Goal: Task Accomplishment & Management: Use online tool/utility

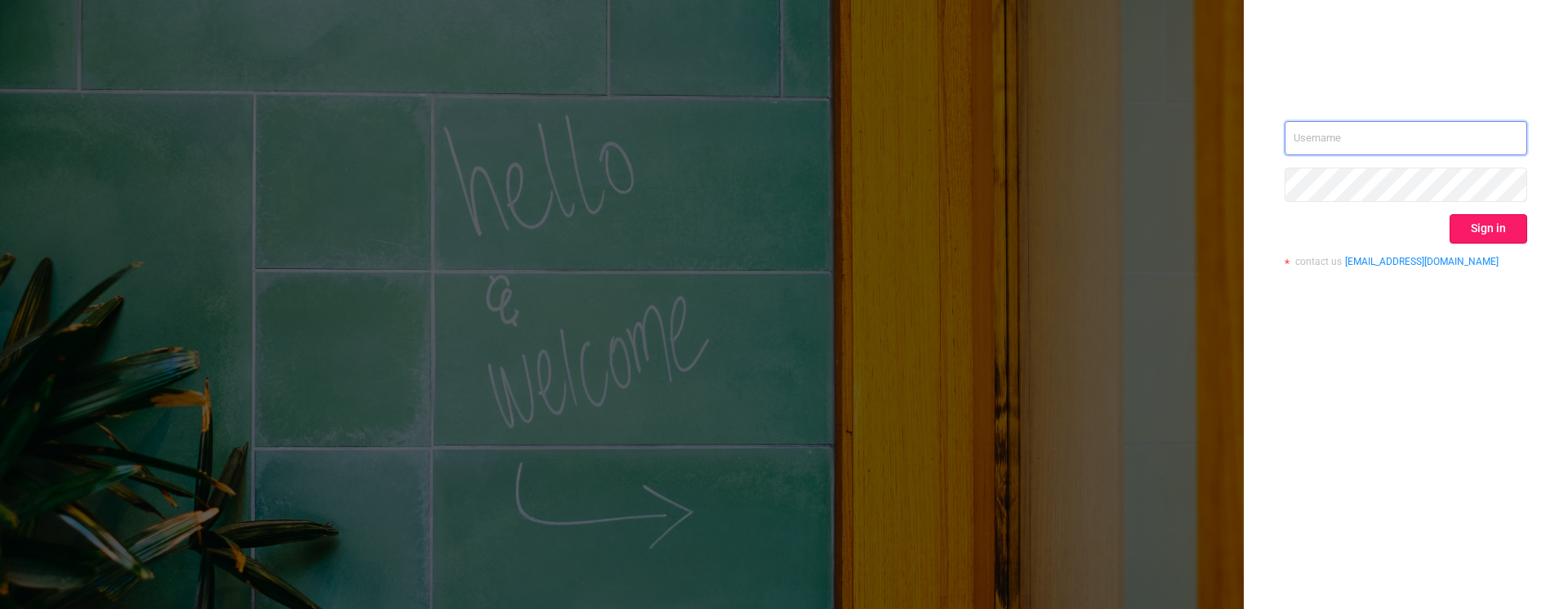
type input "[PERSON_NAME][EMAIL_ADDRESS][DOMAIN_NAME]"
click at [1485, 232] on button "Sign in" at bounding box center [1489, 228] width 77 height 30
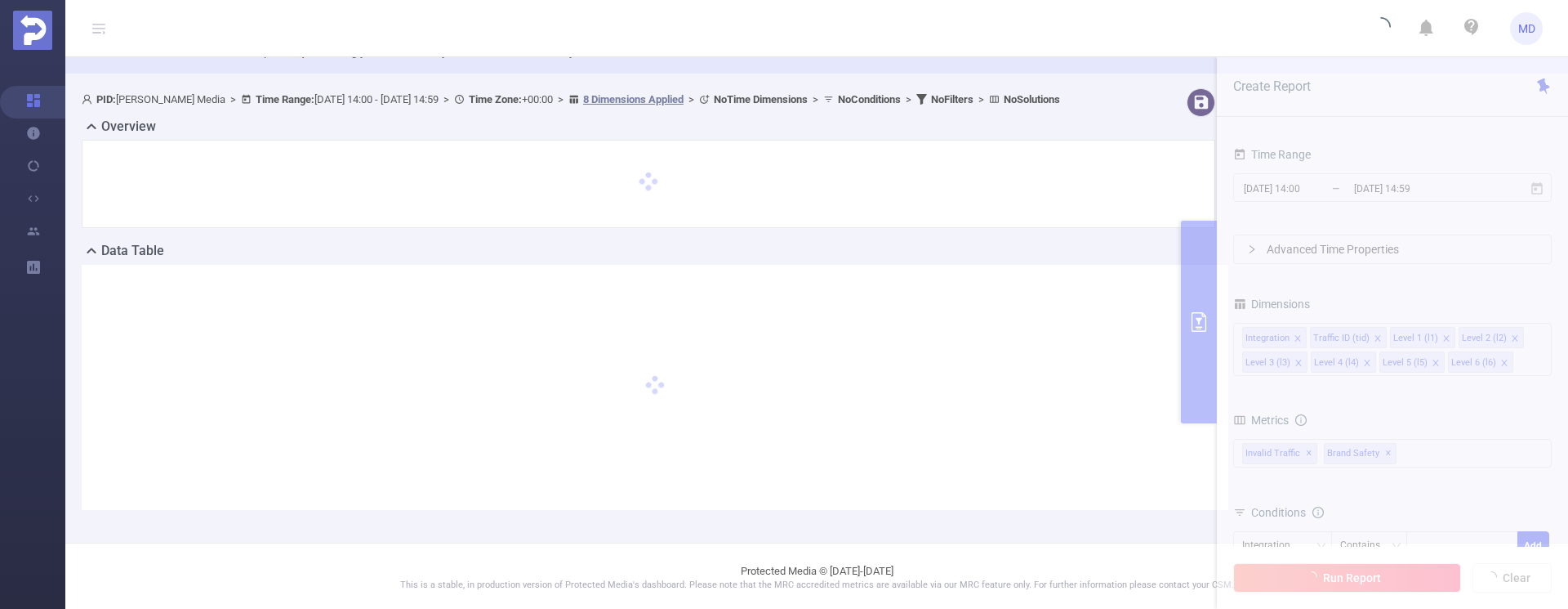
scroll to position [69, 0]
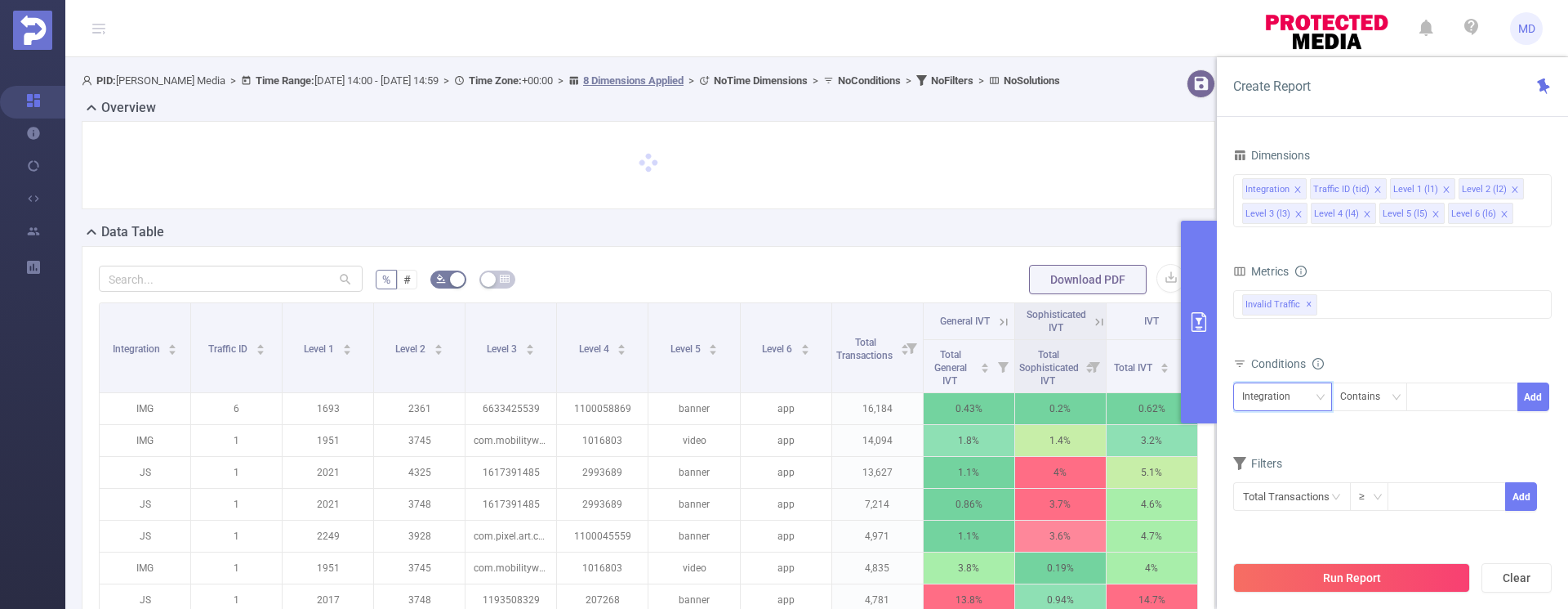
click at [1325, 401] on icon "icon: down" at bounding box center [1321, 397] width 10 height 10
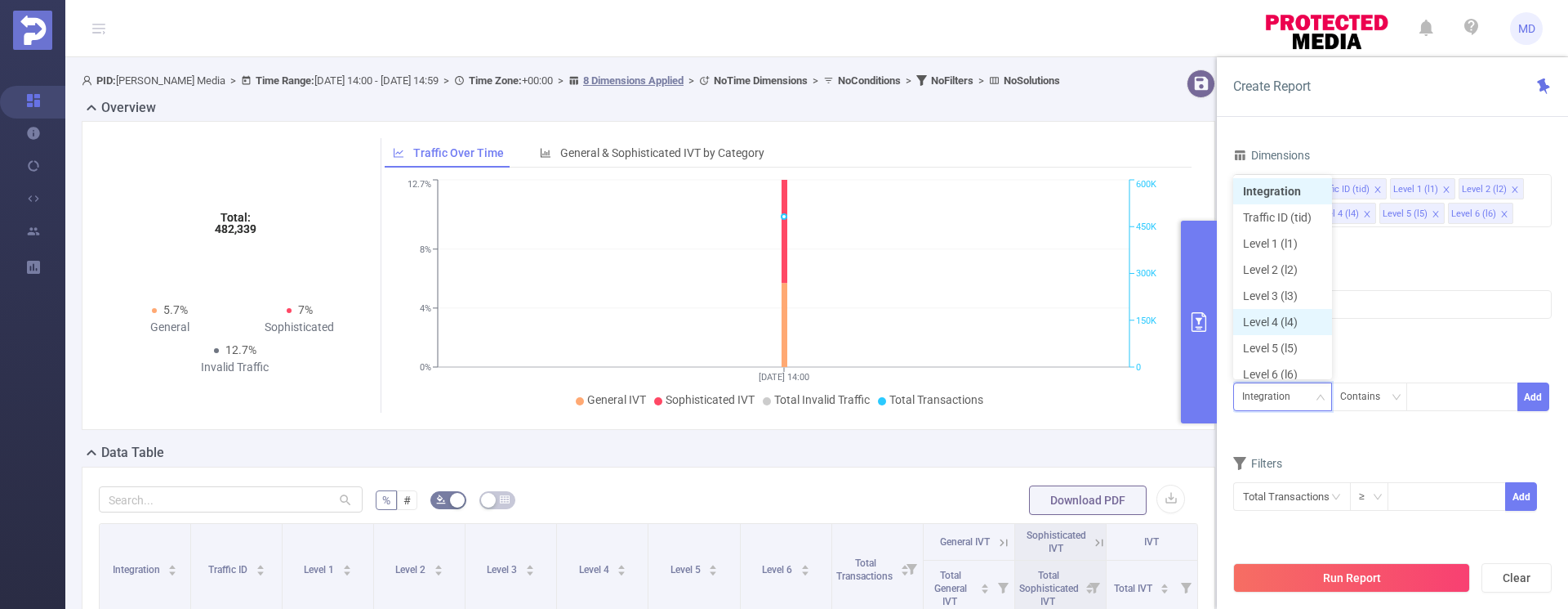
scroll to position [8, 0]
click at [1279, 245] on li "Level 1 (l1)" at bounding box center [1283, 235] width 99 height 26
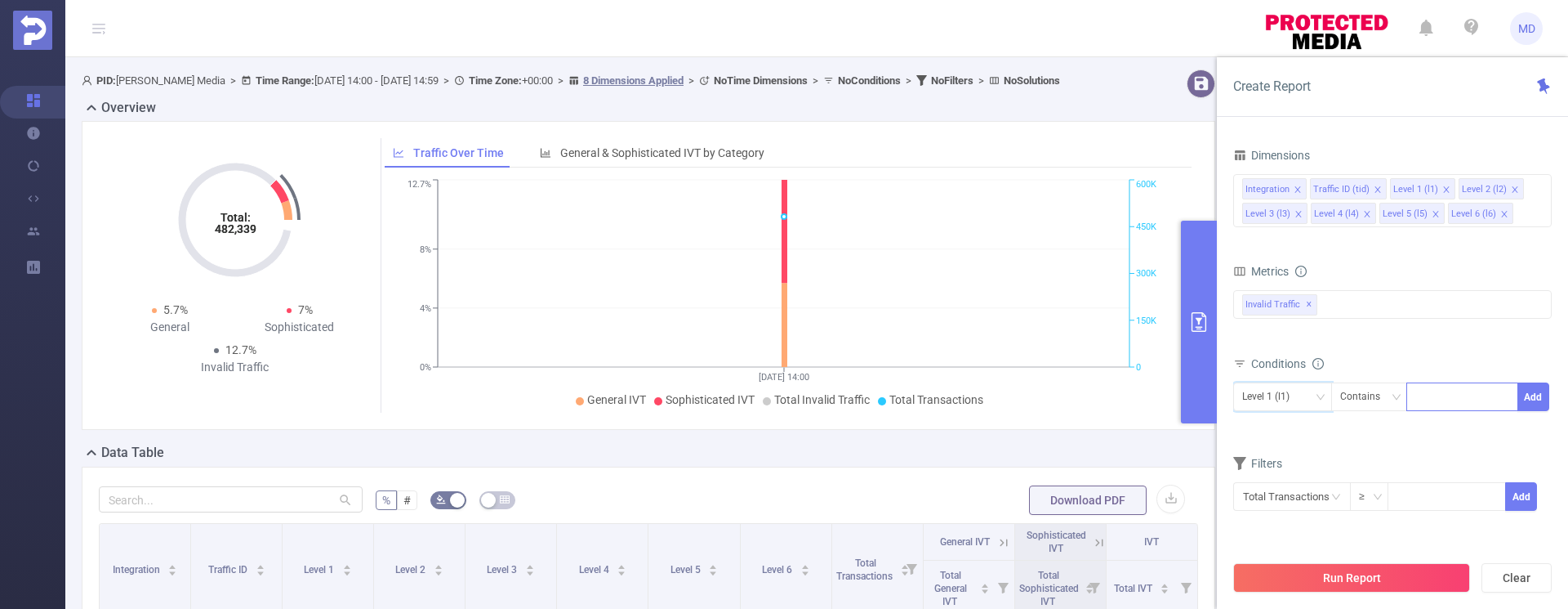
drag, startPoint x: 1422, startPoint y: 380, endPoint x: 1425, endPoint y: 390, distance: 10.4
click at [1423, 381] on div "Level 1 (l1) Contains Add" at bounding box center [1393, 403] width 318 height 47
click at [1426, 394] on div at bounding box center [1462, 397] width 94 height 27
type input "2356"
click at [1539, 400] on button "Add" at bounding box center [1533, 397] width 31 height 29
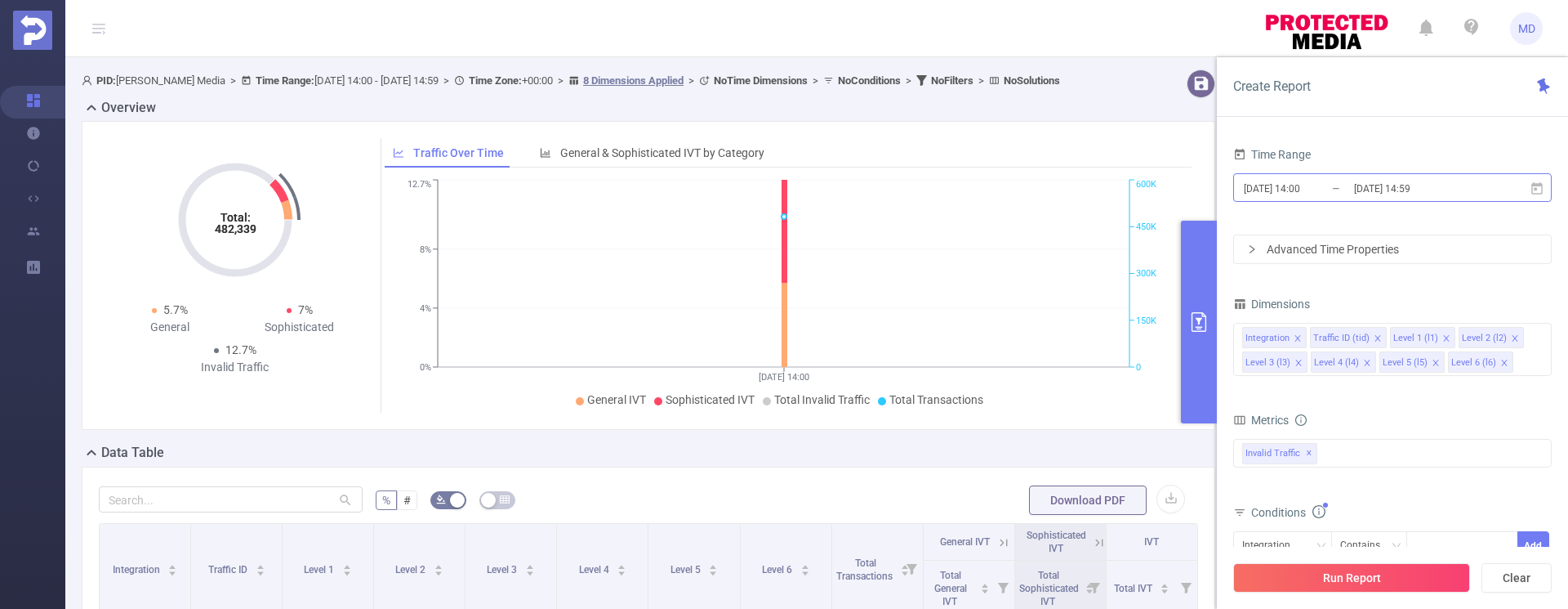
click at [1408, 189] on input "[DATE] 14:59" at bounding box center [1418, 188] width 132 height 22
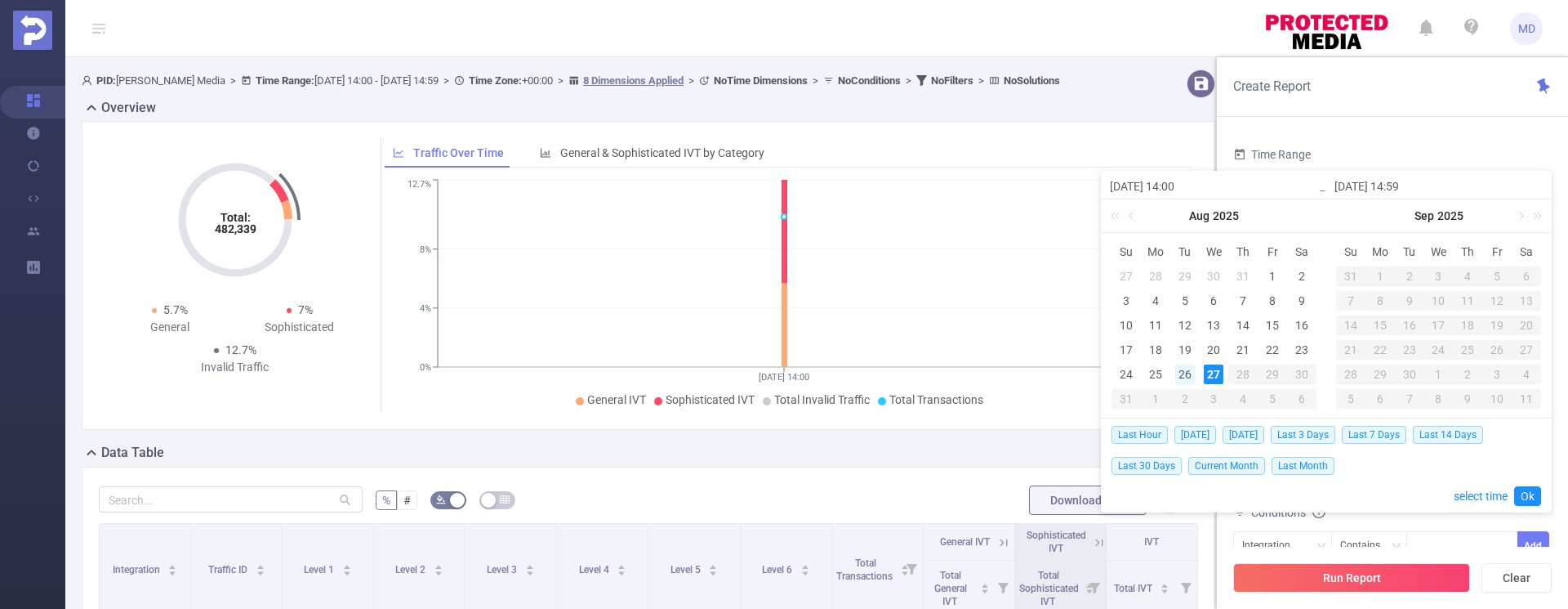
click at [1185, 375] on div "26" at bounding box center [1185, 374] width 20 height 20
click at [1201, 376] on td "27" at bounding box center [1215, 373] width 30 height 24
type input "[DATE] 14:00"
click at [1522, 501] on link "Ok" at bounding box center [1528, 497] width 27 height 20
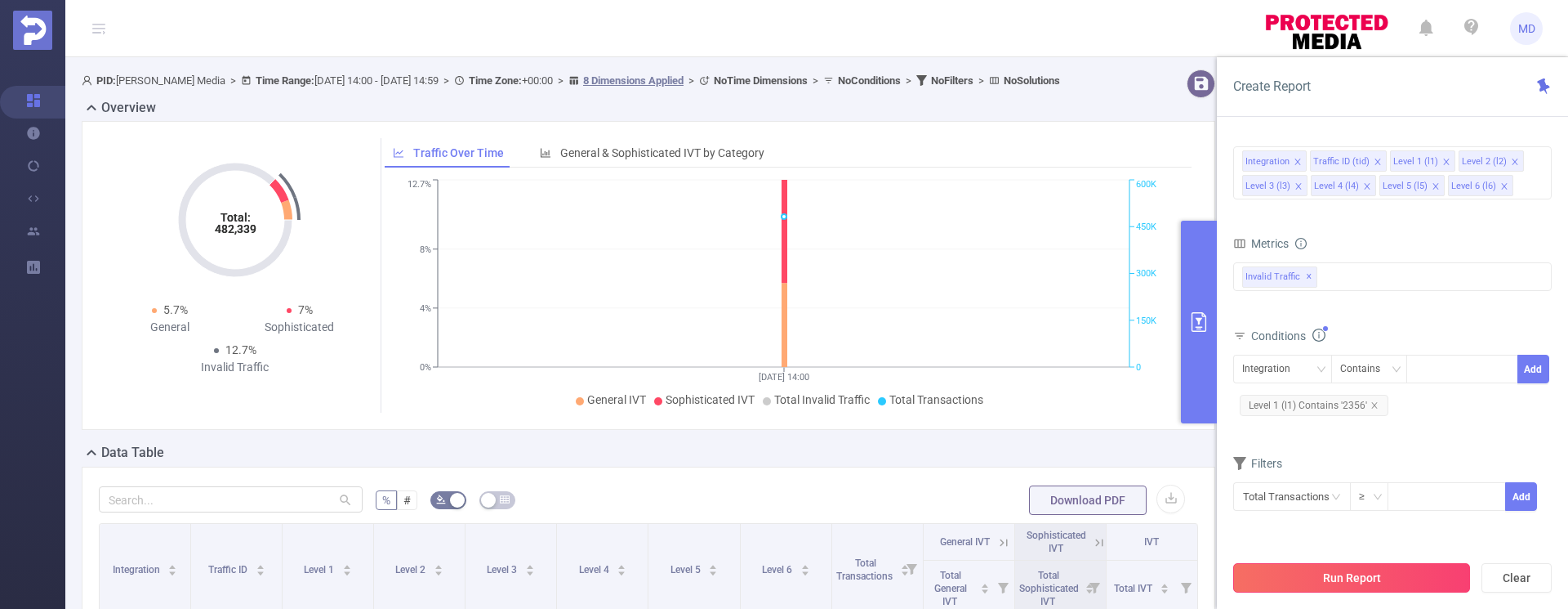
click at [1366, 566] on button "Run Report" at bounding box center [1351, 578] width 236 height 30
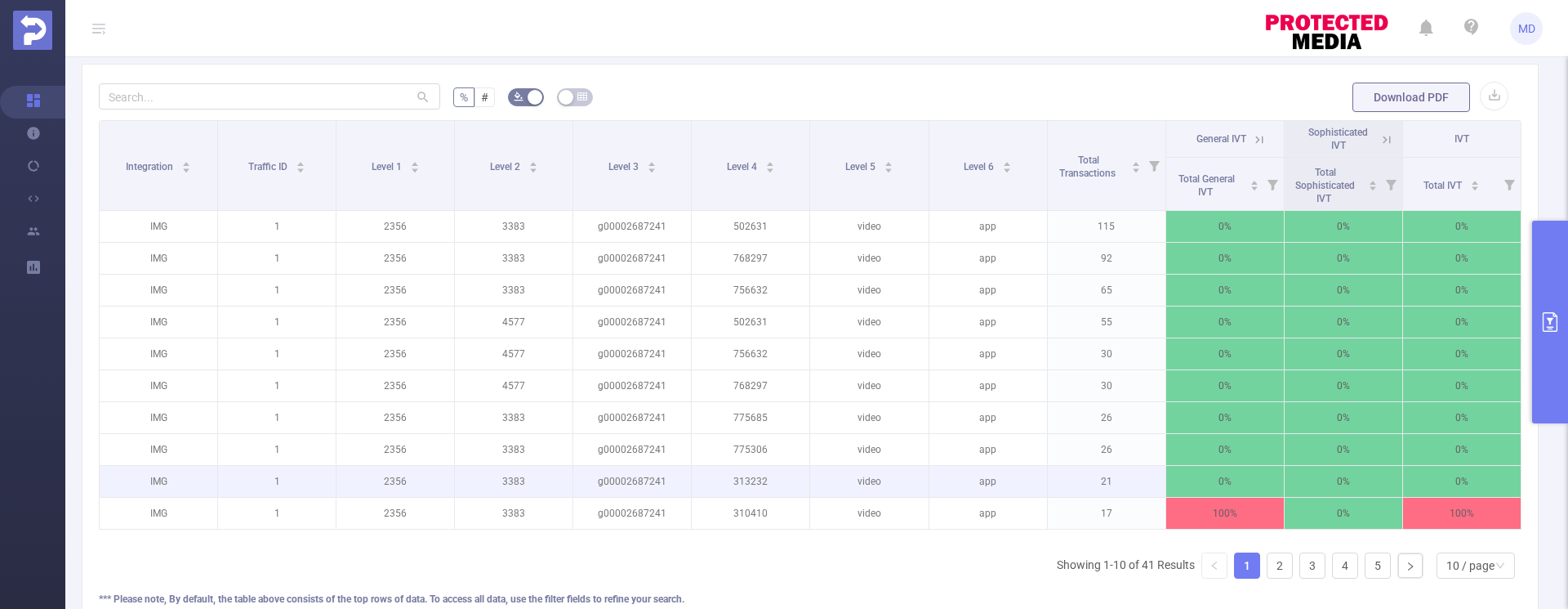
scroll to position [469, 0]
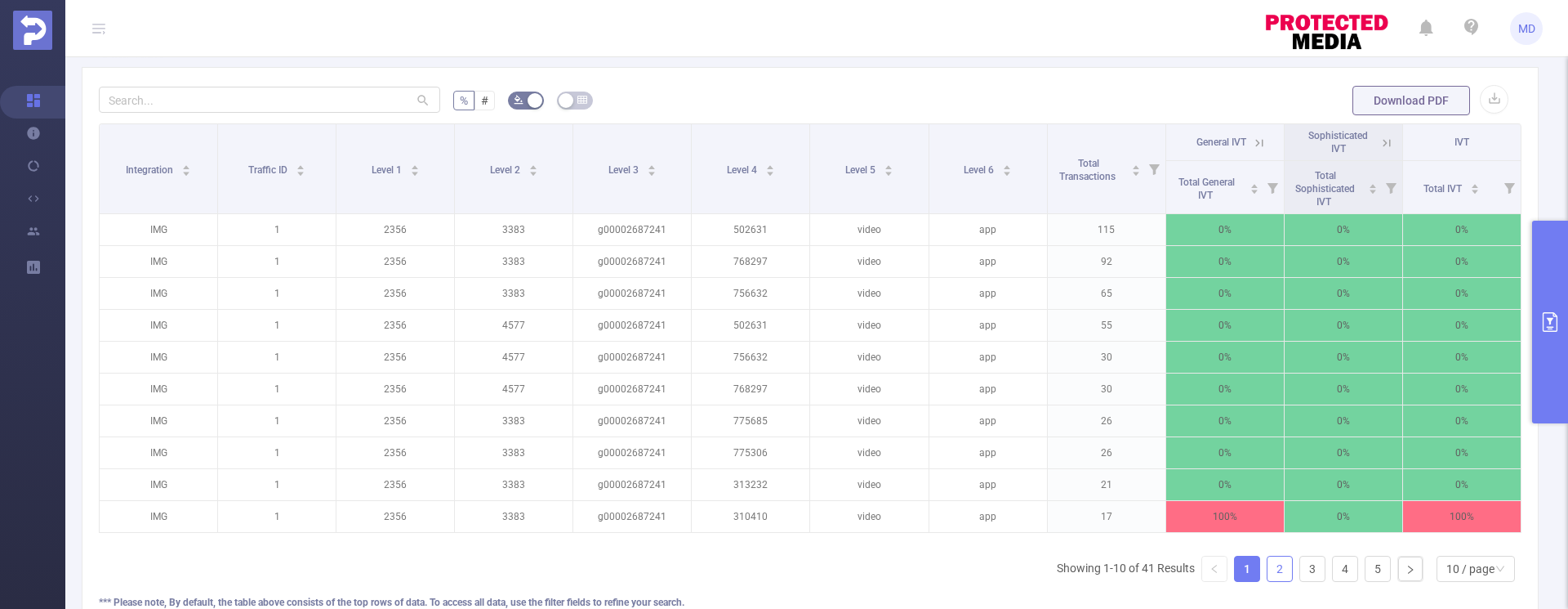
click at [1268, 581] on link "2" at bounding box center [1279, 569] width 24 height 24
click at [1300, 581] on link "3" at bounding box center [1312, 569] width 24 height 24
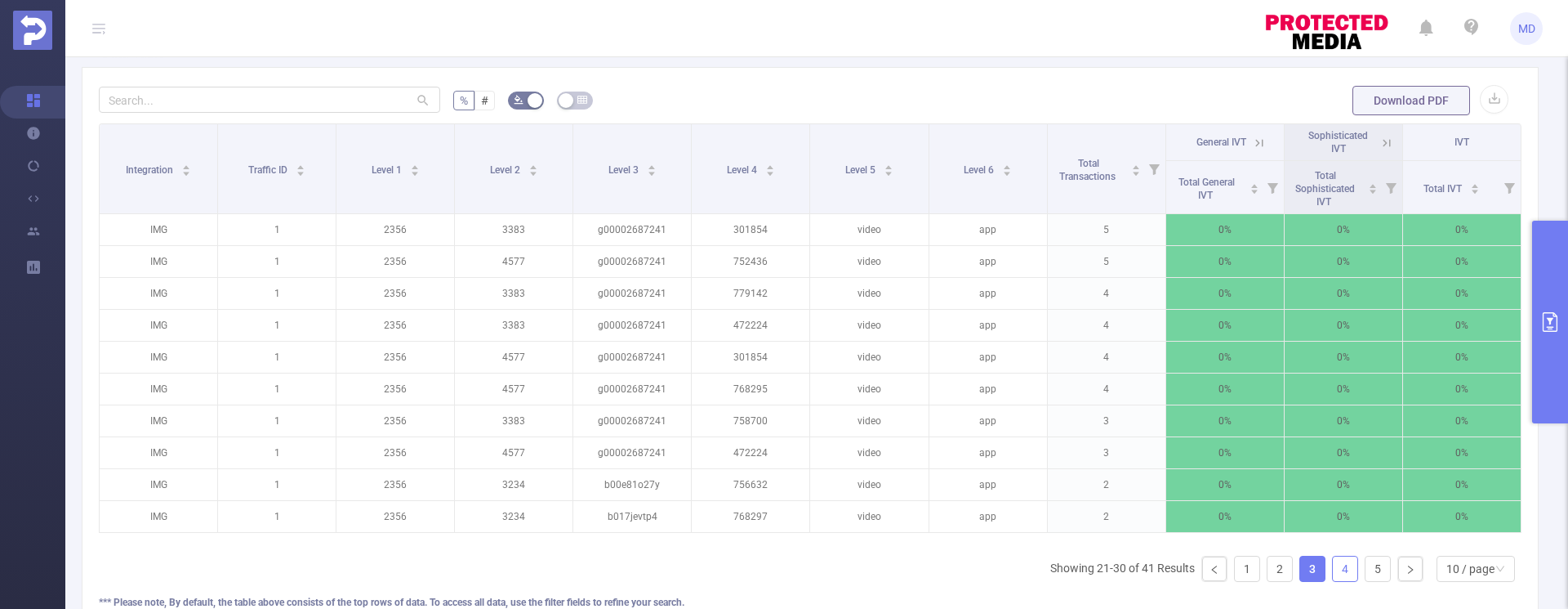
click at [1333, 580] on link "4" at bounding box center [1345, 569] width 24 height 24
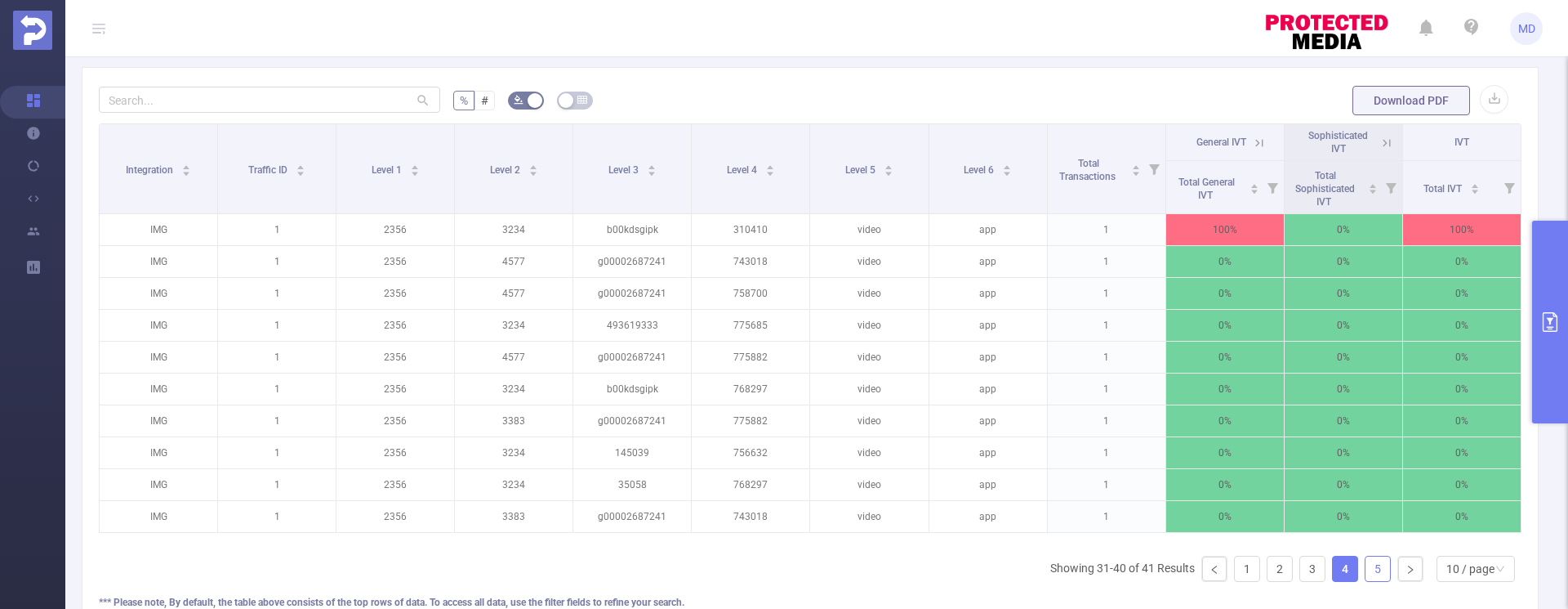
click at [1366, 579] on link "5" at bounding box center [1377, 569] width 24 height 24
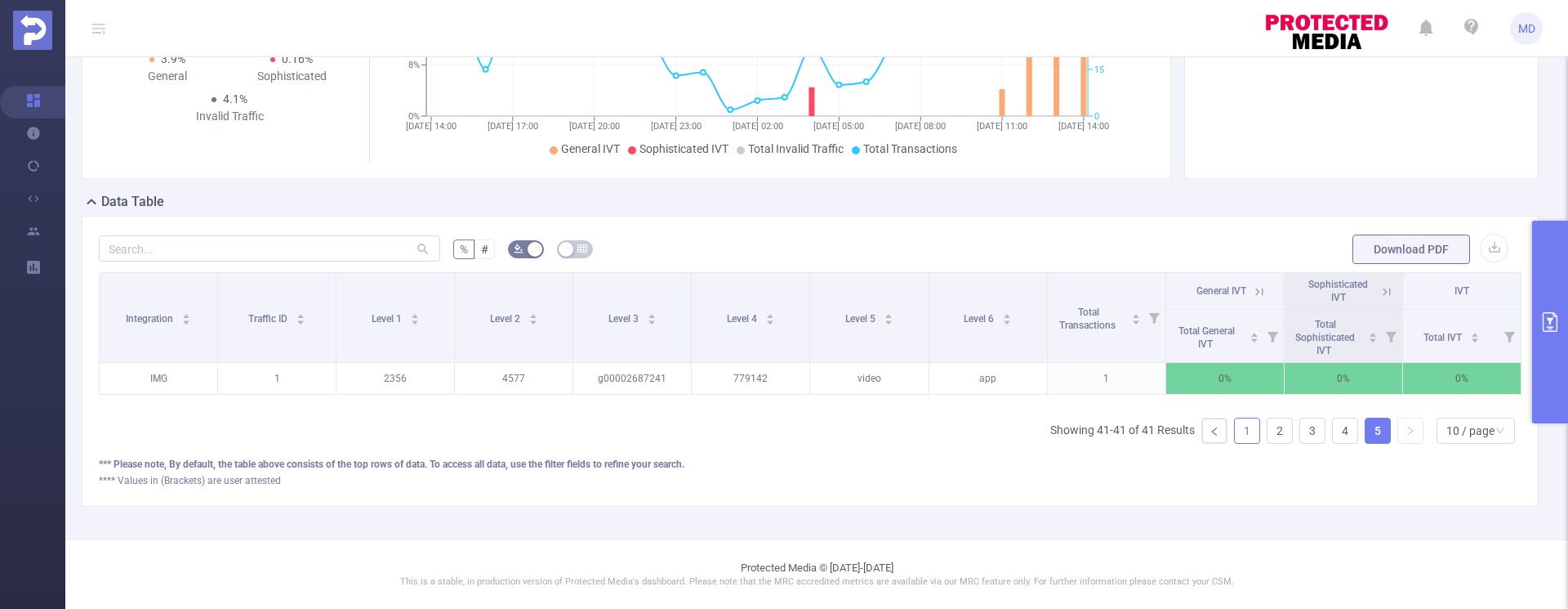
click at [1235, 439] on link "1" at bounding box center [1247, 430] width 24 height 24
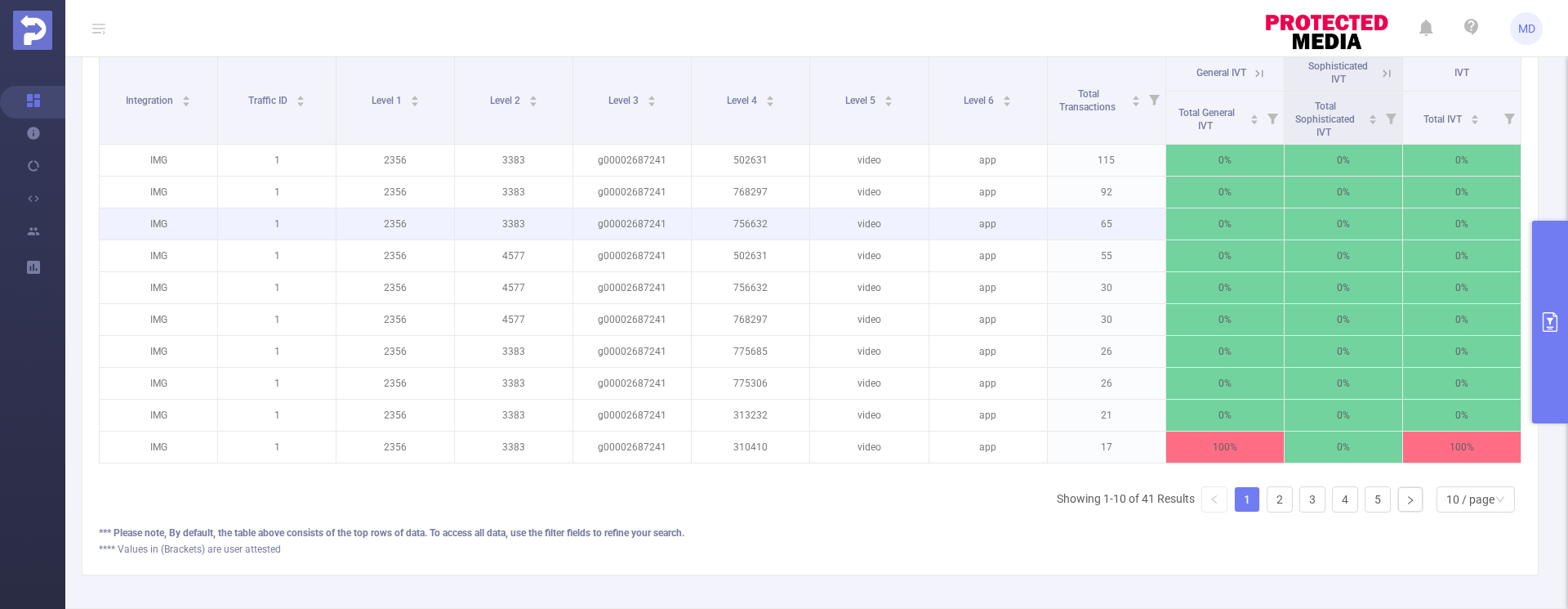
scroll to position [549, 0]
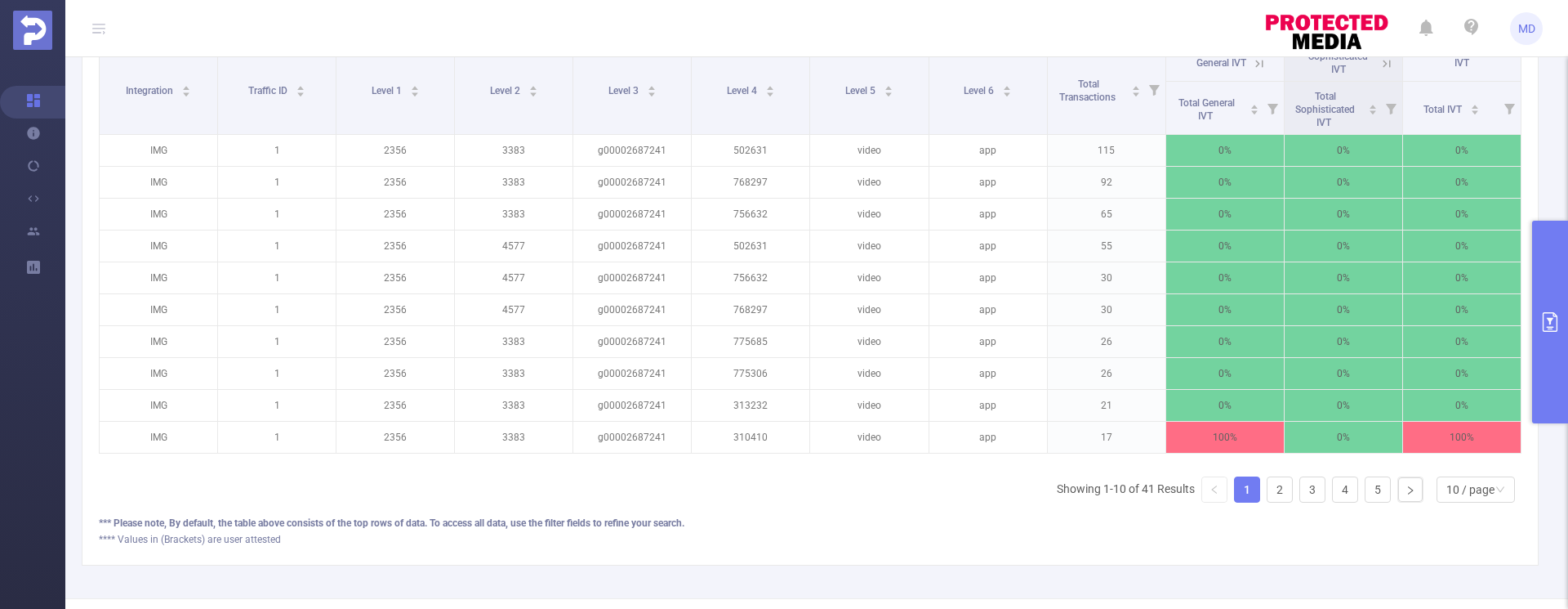
click at [1549, 306] on button "primary" at bounding box center [1550, 321] width 36 height 202
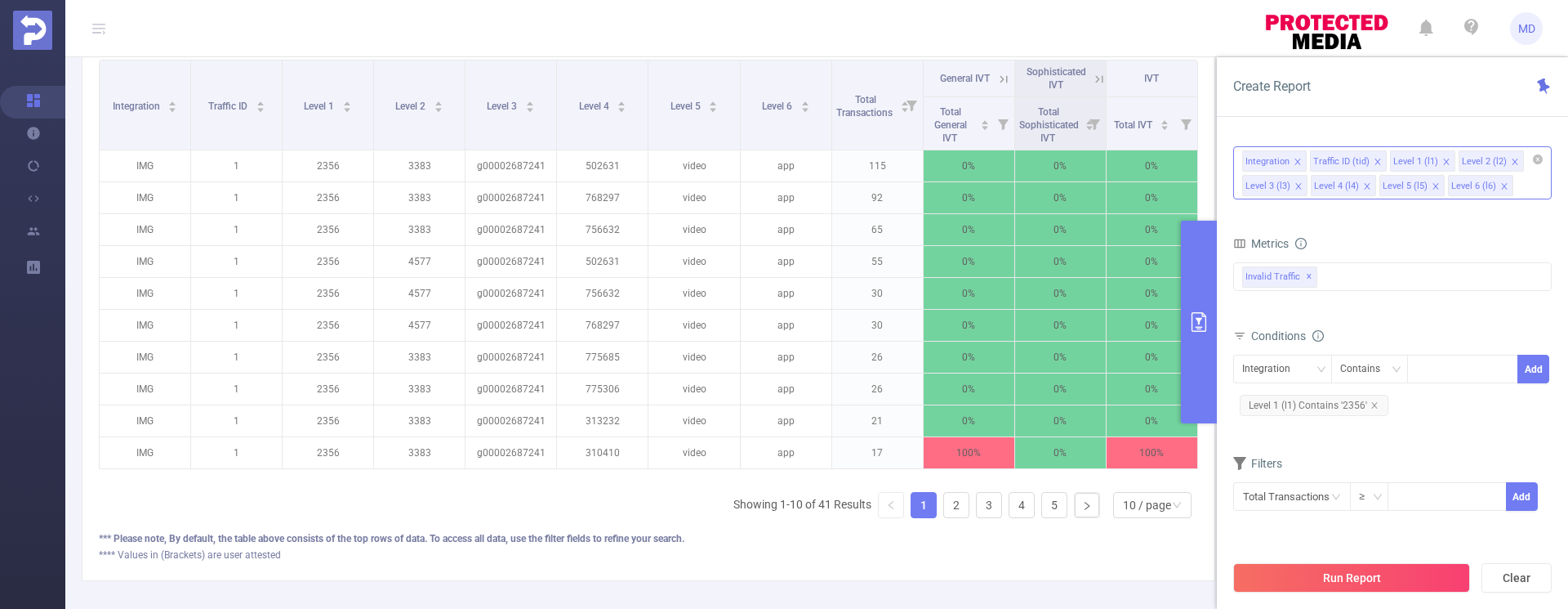
click at [1512, 160] on icon "icon: close" at bounding box center [1515, 161] width 5 height 5
click at [1384, 581] on button "Run Report" at bounding box center [1351, 578] width 236 height 30
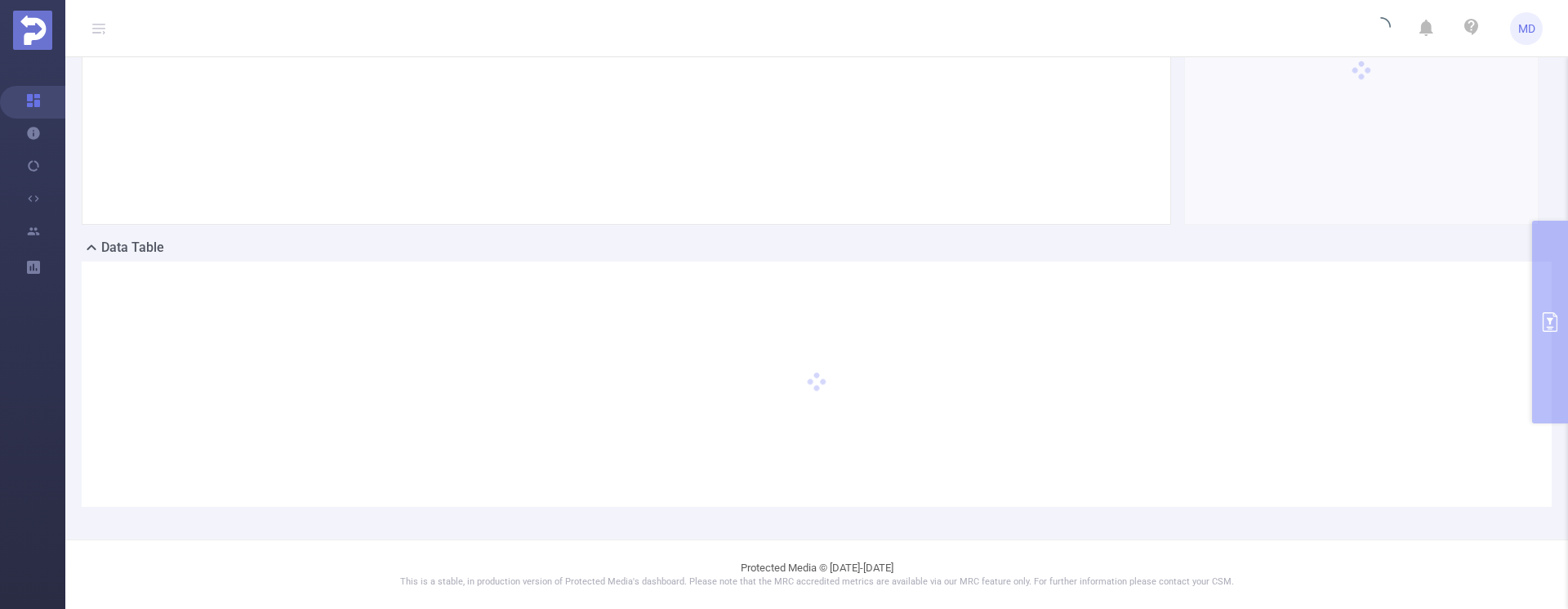
scroll to position [274, 0]
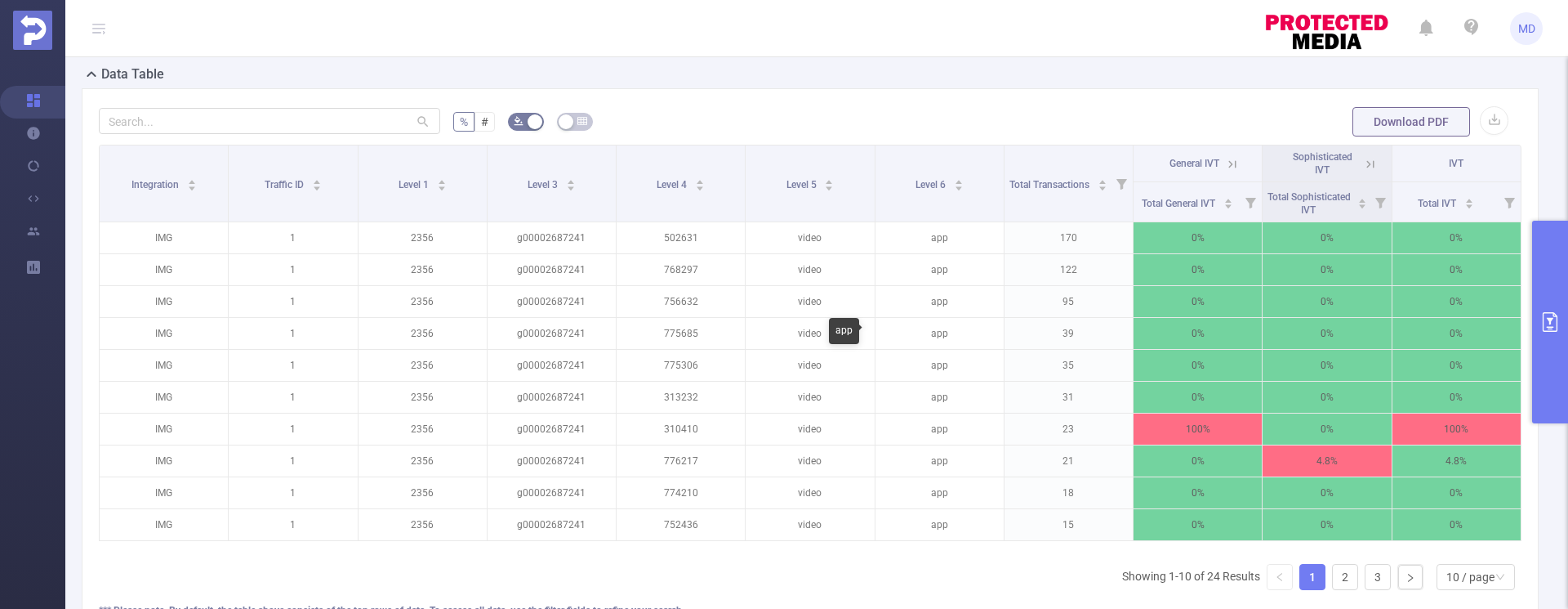
scroll to position [545, 0]
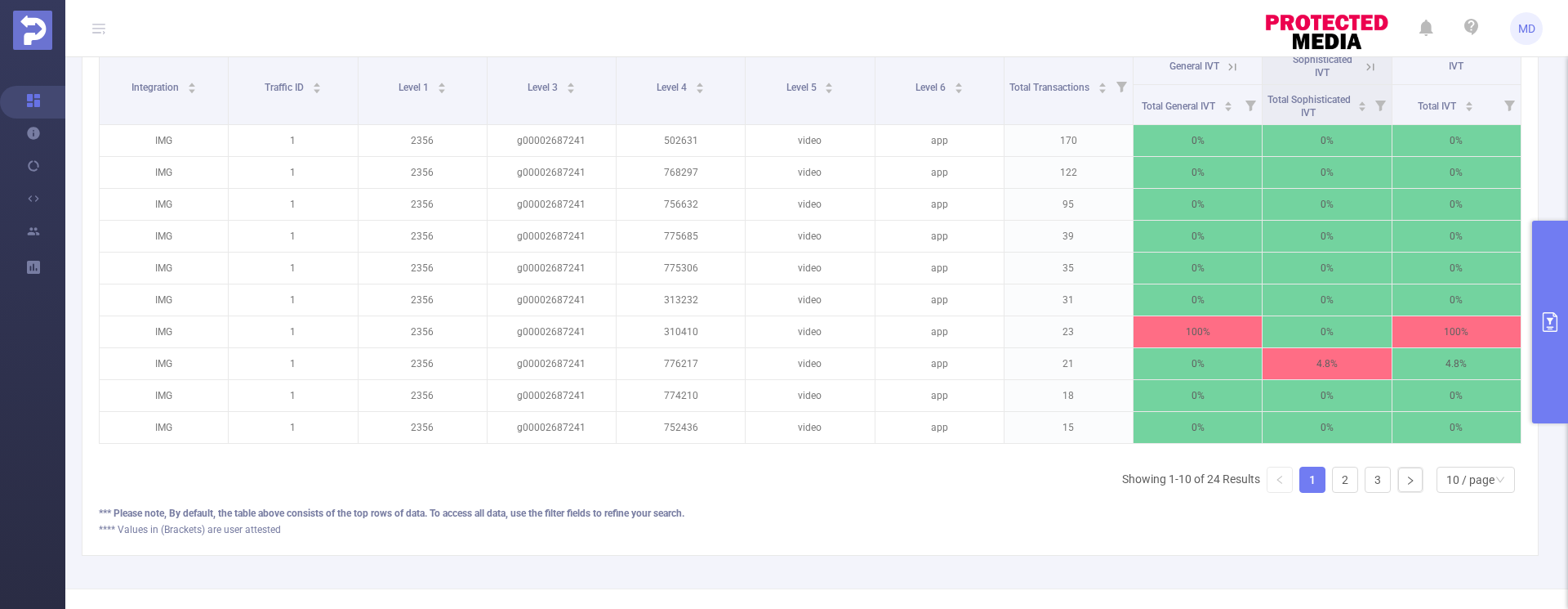
click at [1543, 318] on icon "primary" at bounding box center [1550, 322] width 20 height 20
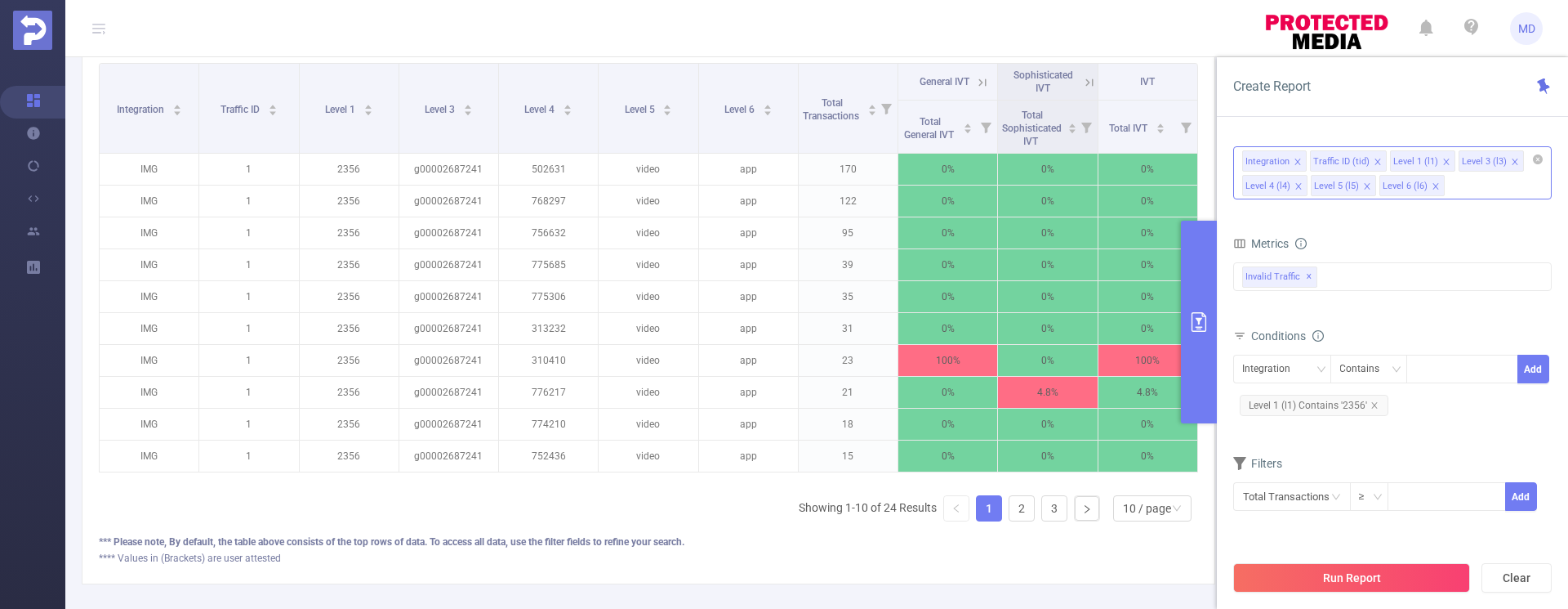
click at [1296, 186] on icon "icon: close" at bounding box center [1298, 186] width 8 height 8
click at [1350, 580] on button "Run Report" at bounding box center [1351, 578] width 236 height 30
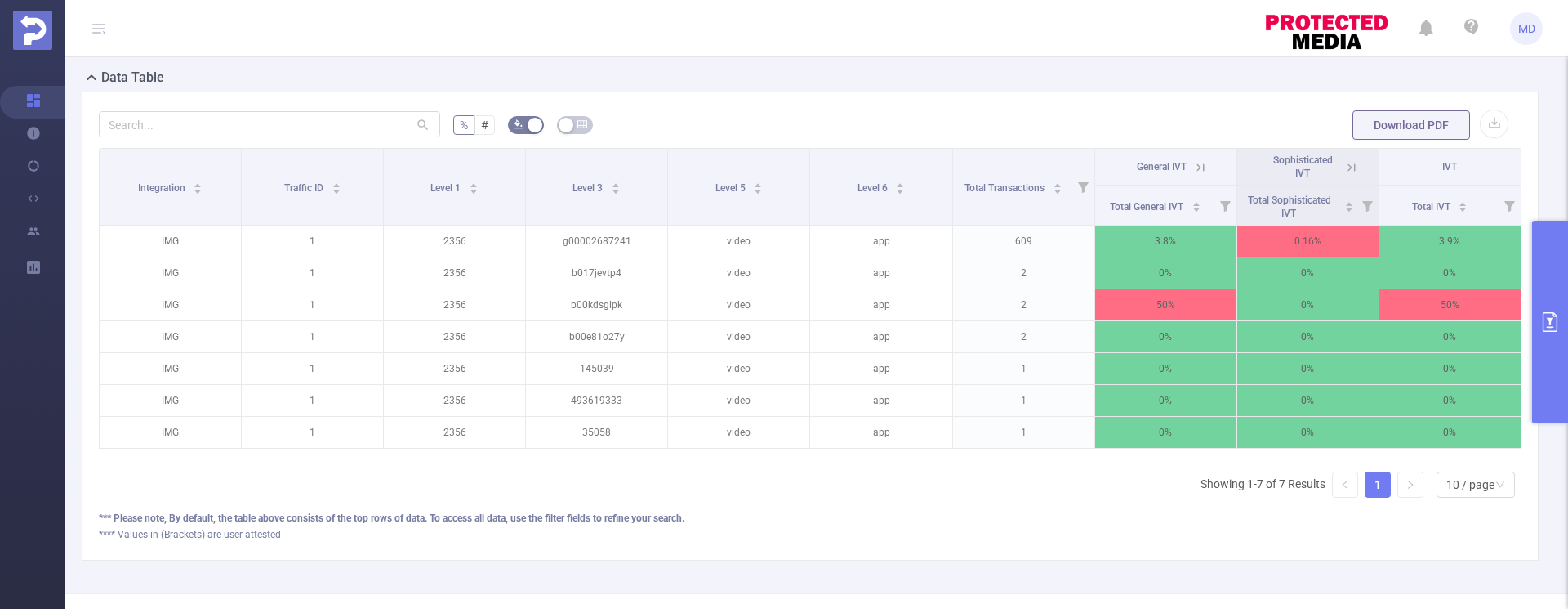
scroll to position [445, 0]
click at [1557, 316] on icon "primary" at bounding box center [1550, 322] width 14 height 20
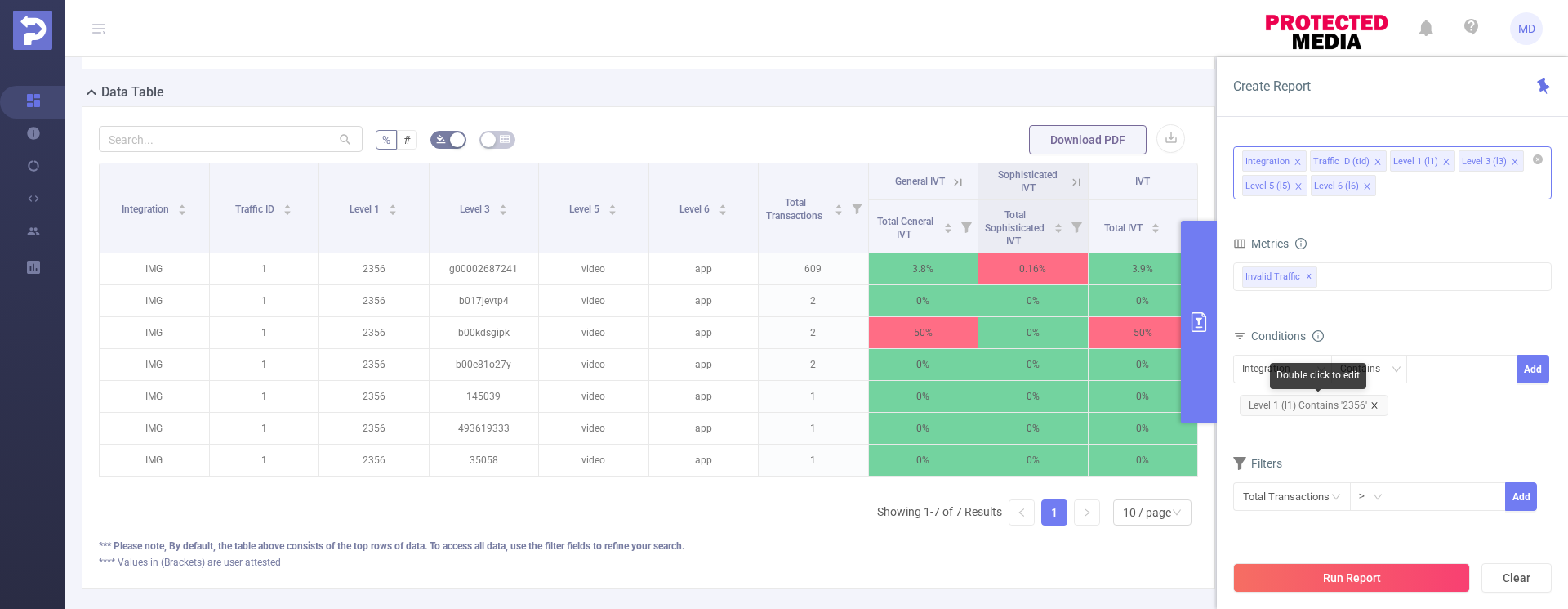
click at [1375, 403] on icon "icon: close" at bounding box center [1374, 405] width 5 height 5
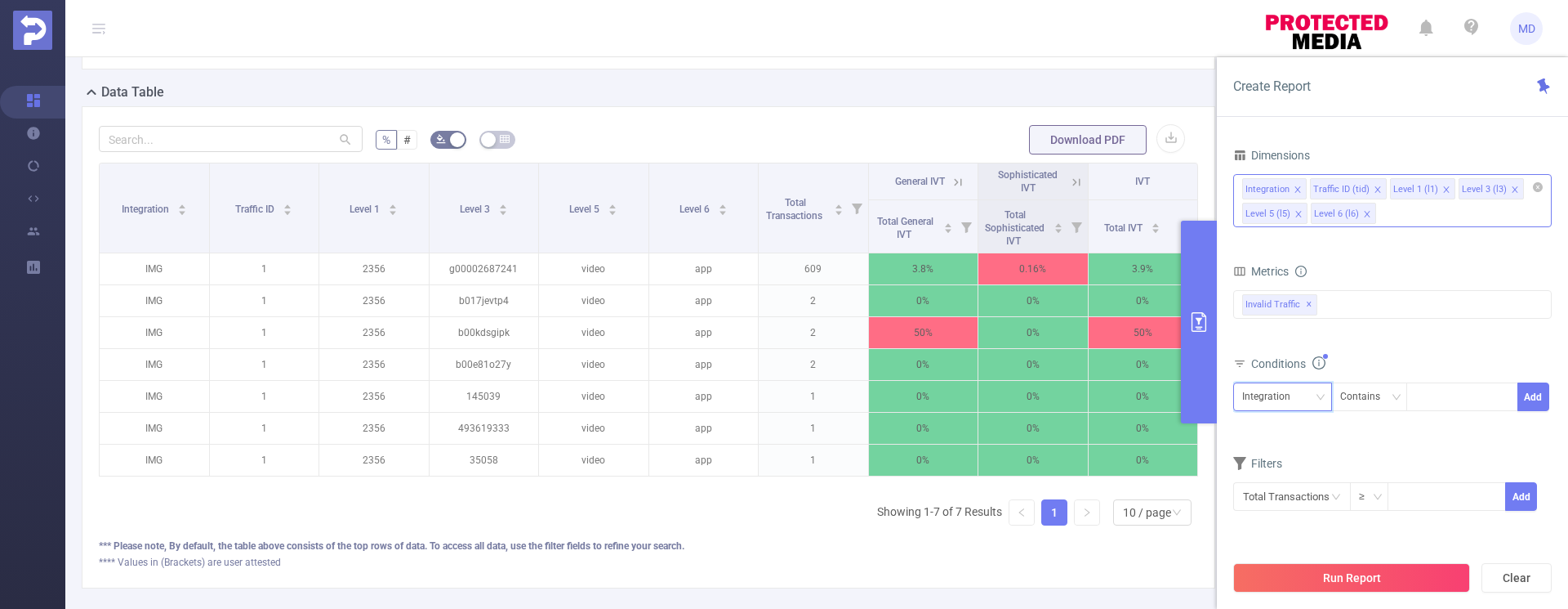
click at [1307, 392] on div "Integration" at bounding box center [1283, 397] width 81 height 27
click at [1287, 479] on li "Level 1 (l1)" at bounding box center [1283, 482] width 99 height 26
click at [1424, 393] on div at bounding box center [1462, 397] width 94 height 27
type input "2354"
click at [1531, 397] on button "Add" at bounding box center [1533, 397] width 31 height 29
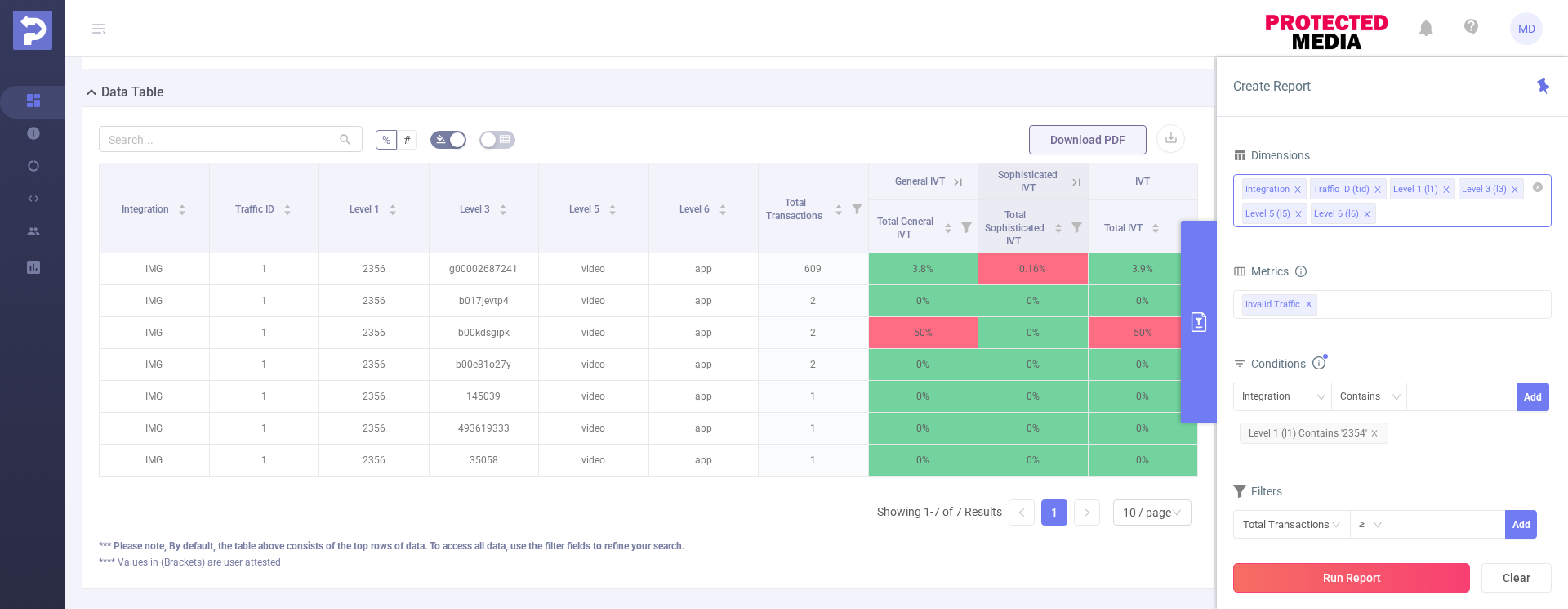
click at [1380, 567] on button "Run Report" at bounding box center [1351, 578] width 236 height 30
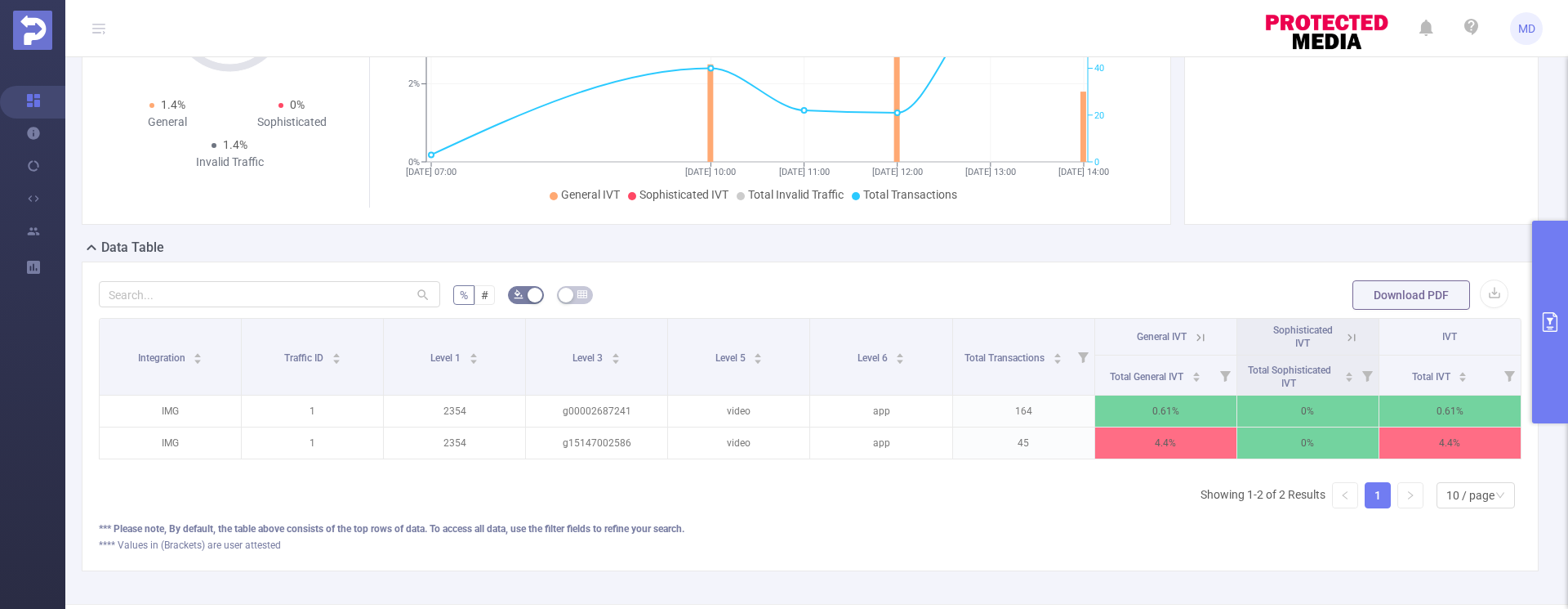
click at [1550, 294] on button "primary" at bounding box center [1550, 321] width 36 height 202
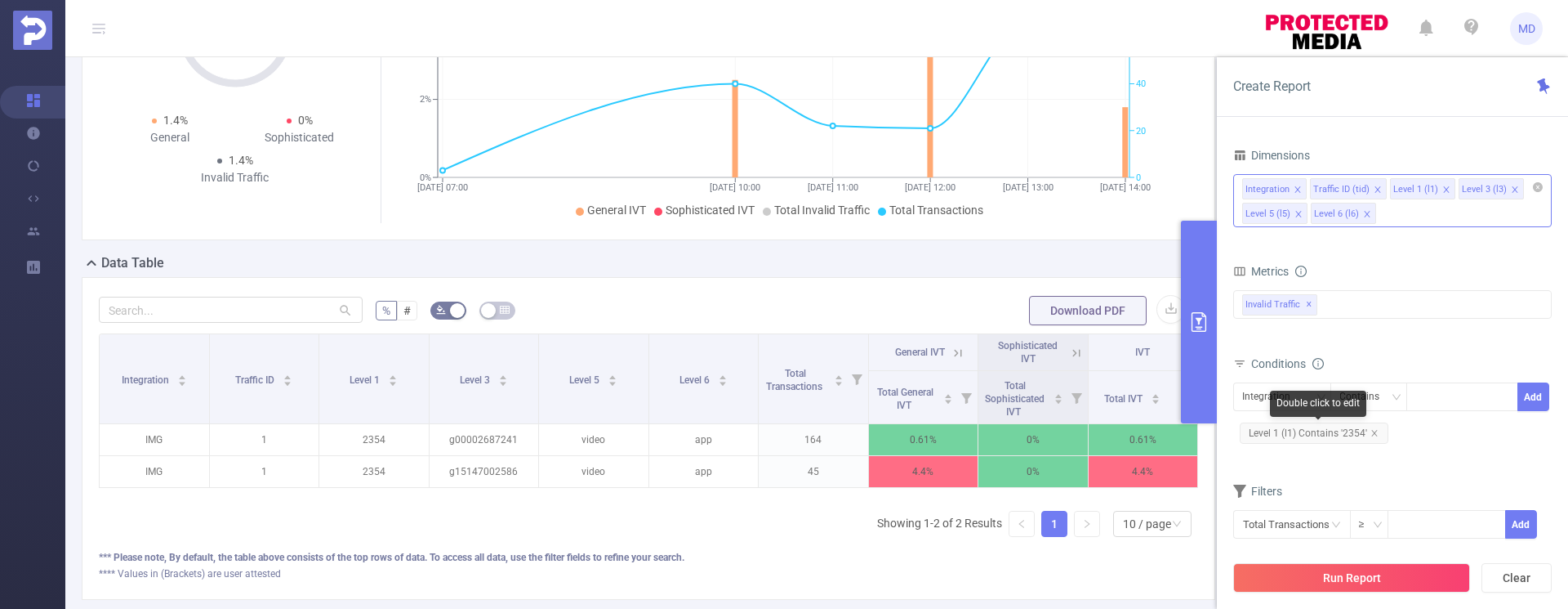
click at [1375, 433] on icon "icon: close" at bounding box center [1374, 433] width 8 height 8
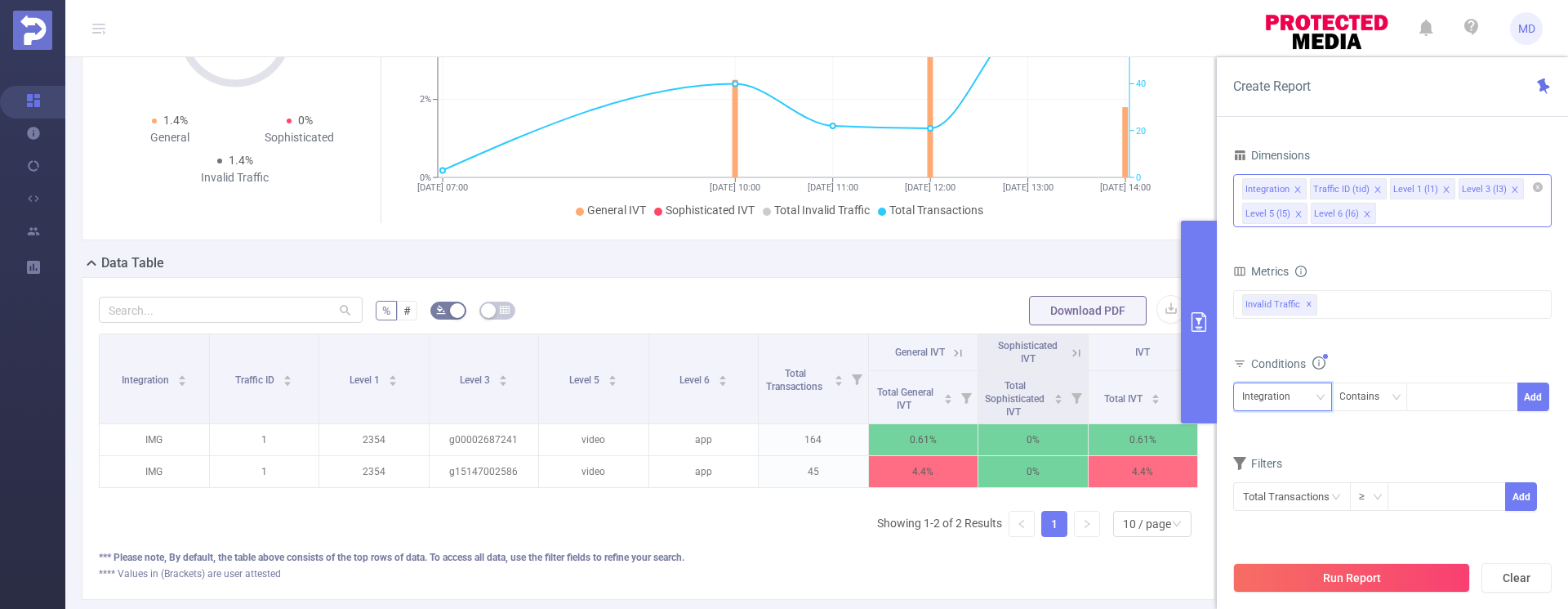
click at [1290, 396] on div "Integration" at bounding box center [1272, 397] width 59 height 27
click at [1285, 476] on li "Level 1 (l1)" at bounding box center [1283, 482] width 99 height 26
click at [1434, 402] on div at bounding box center [1462, 397] width 94 height 27
type input "2352"
click at [1537, 391] on button "Add" at bounding box center [1533, 397] width 31 height 29
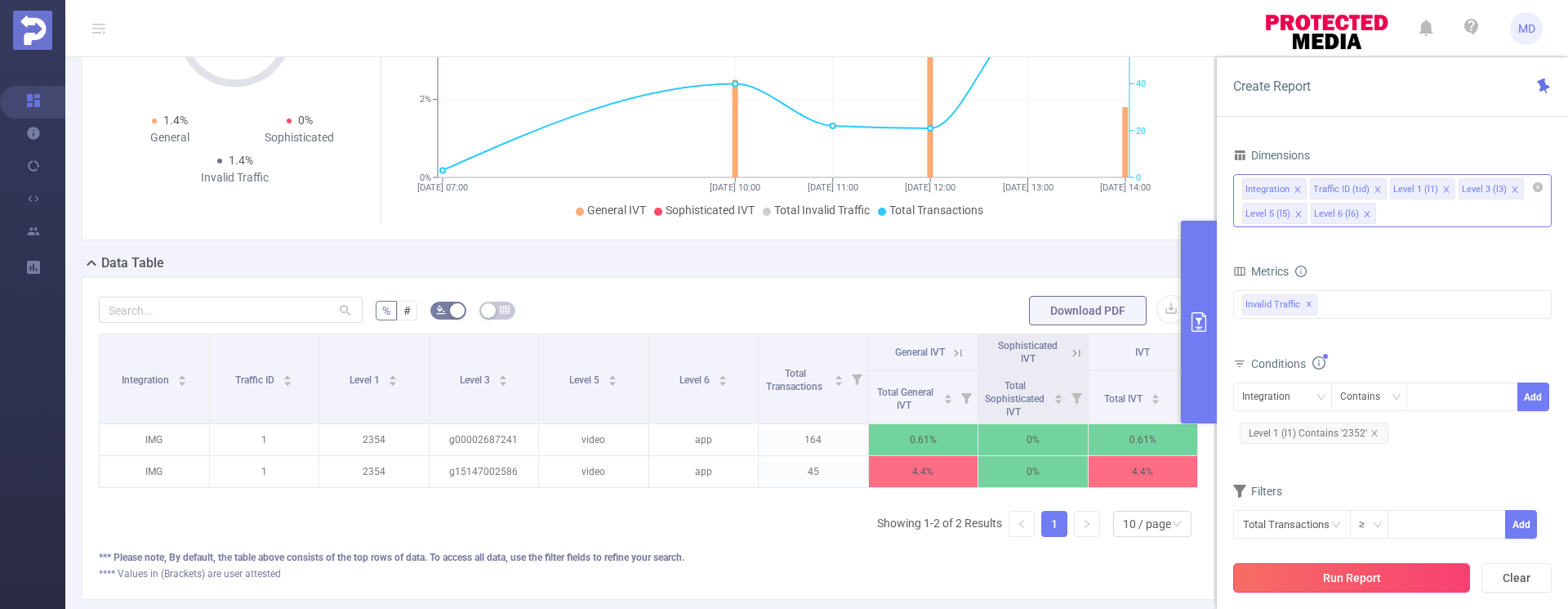
click at [1368, 574] on button "Run Report" at bounding box center [1351, 578] width 236 height 30
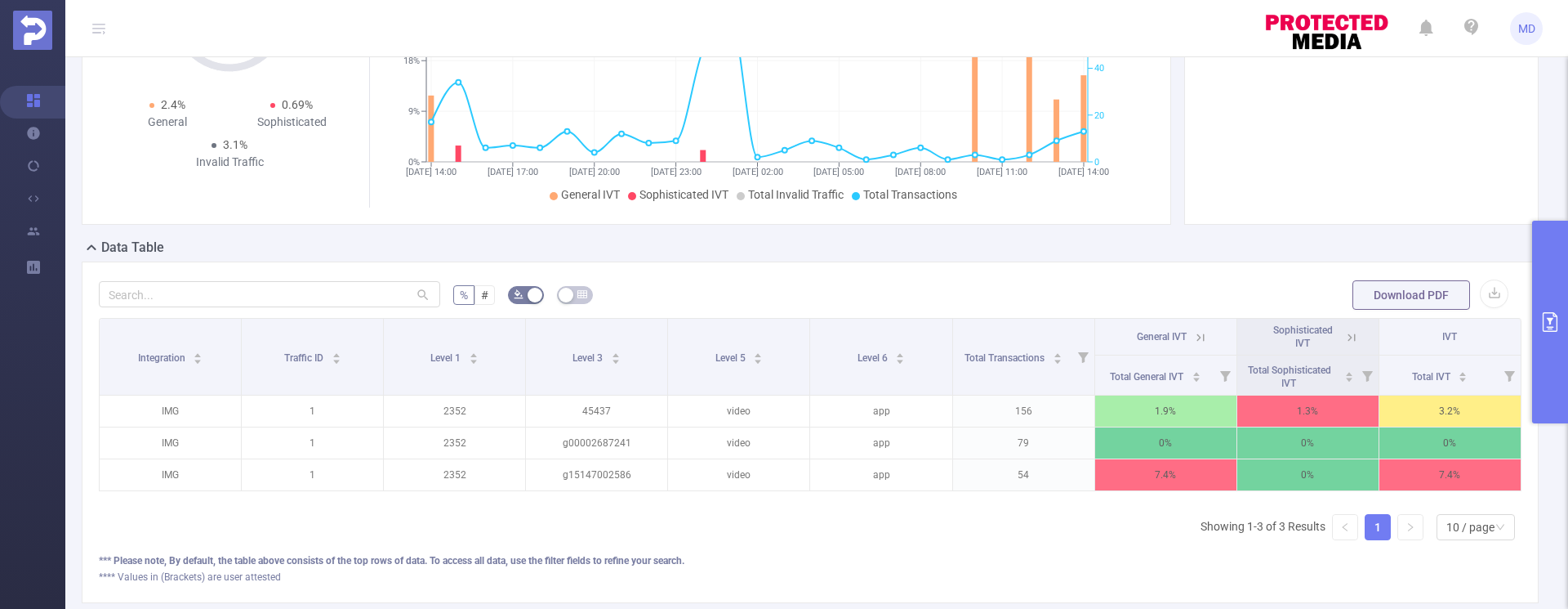
click at [1543, 319] on icon "primary" at bounding box center [1550, 322] width 14 height 20
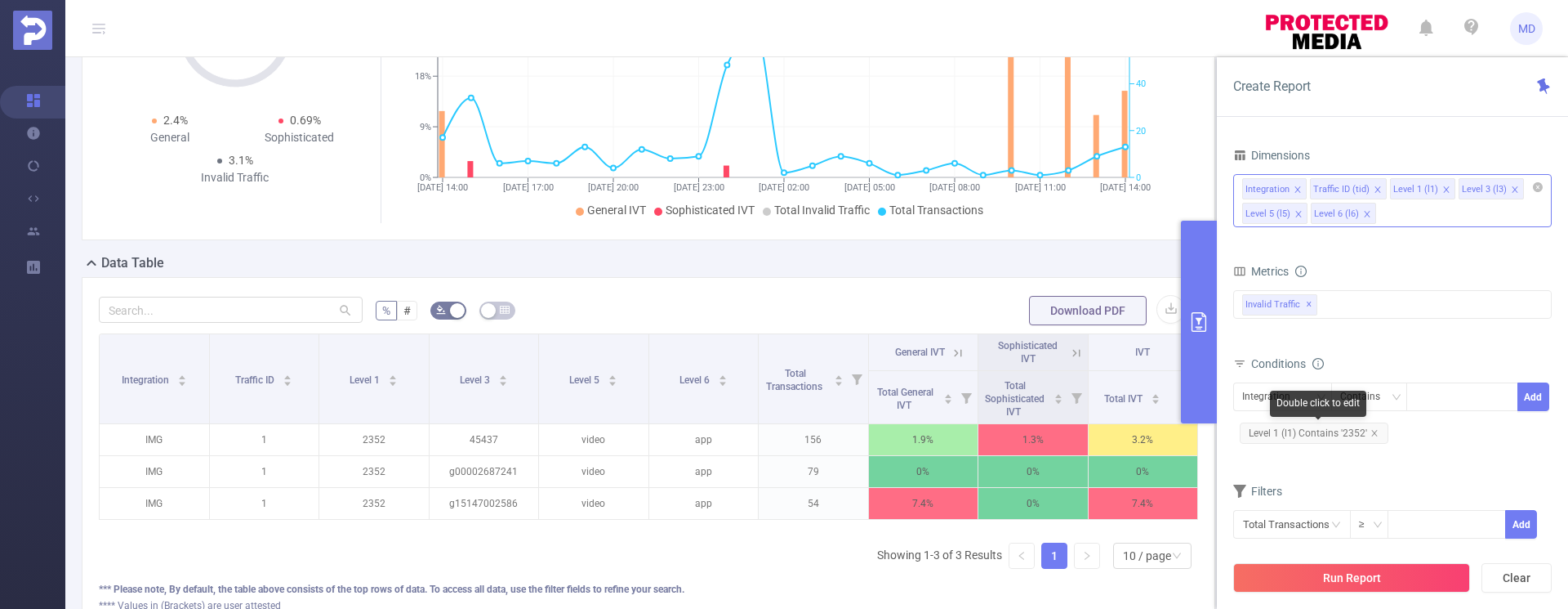
click at [1376, 436] on icon "icon: close" at bounding box center [1374, 433] width 8 height 8
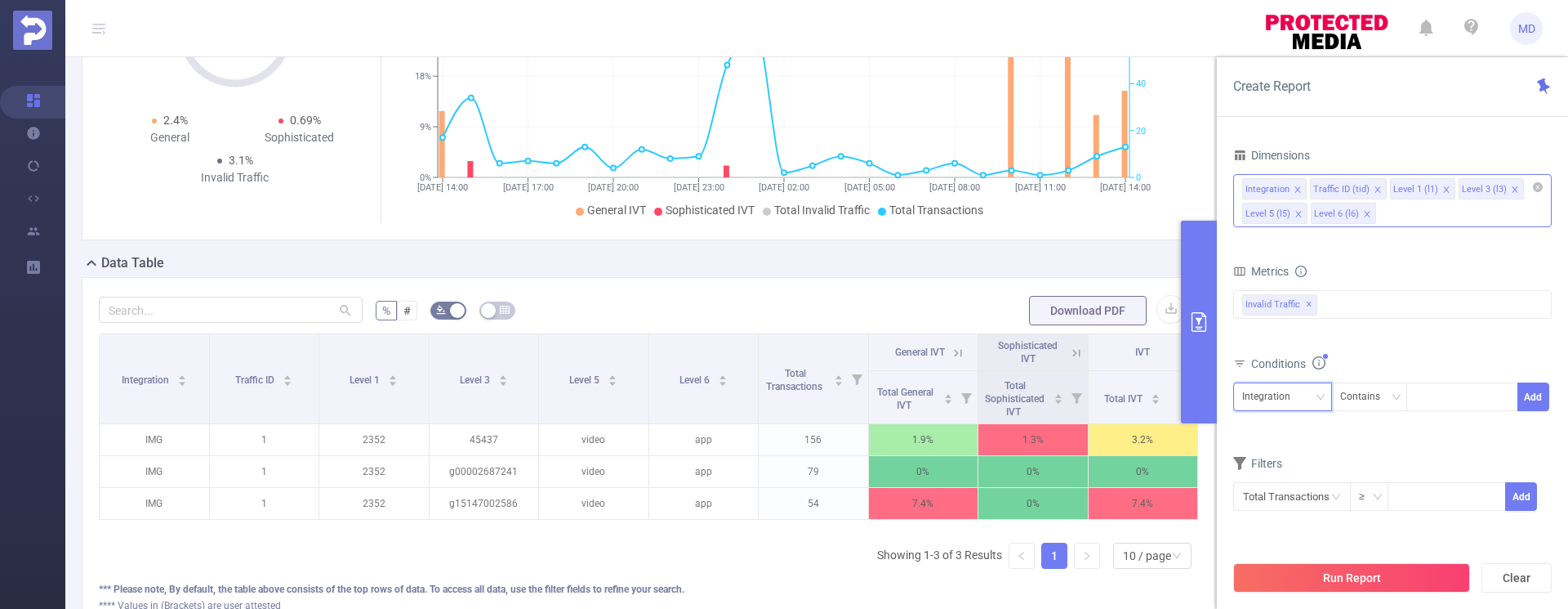
click at [1288, 392] on div "Integration" at bounding box center [1272, 397] width 59 height 27
click at [1270, 485] on li "Level 1 (l1)" at bounding box center [1283, 482] width 99 height 26
click at [1443, 401] on div at bounding box center [1462, 397] width 94 height 27
type input "2419"
click at [1536, 396] on button "Add" at bounding box center [1533, 397] width 31 height 29
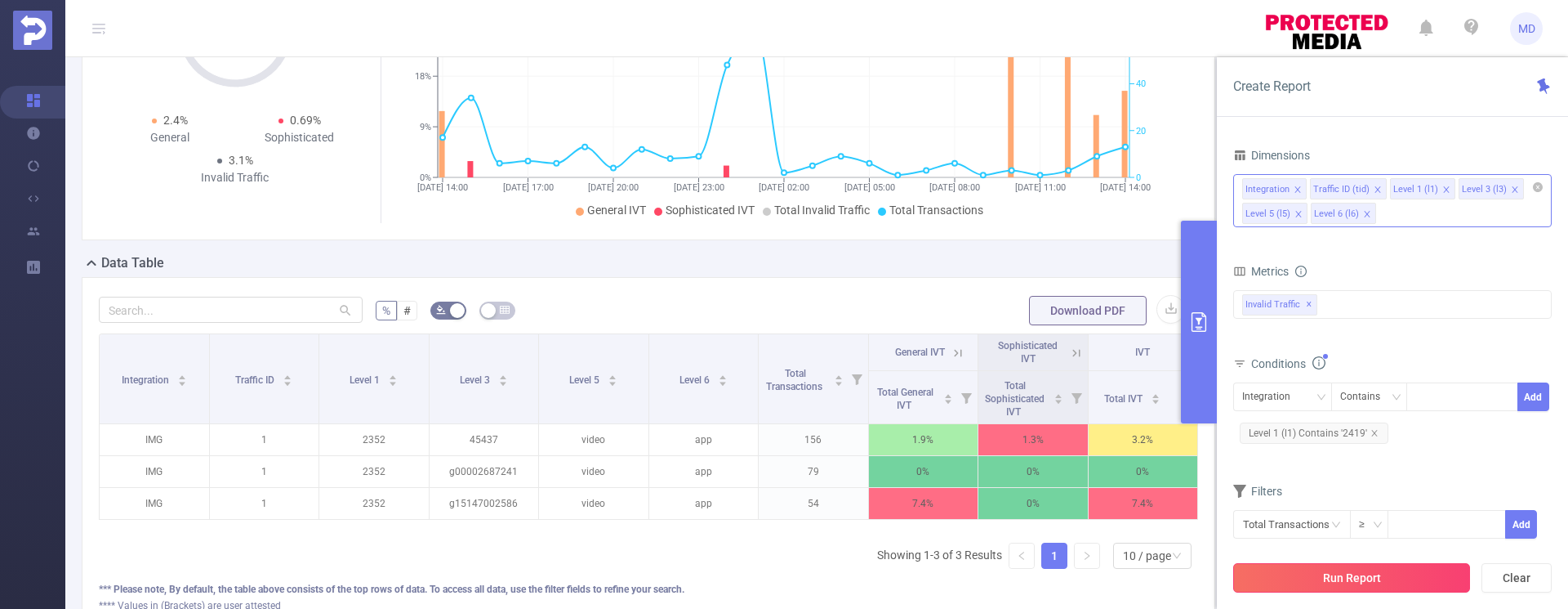
click at [1324, 585] on button "Run Report" at bounding box center [1351, 578] width 236 height 30
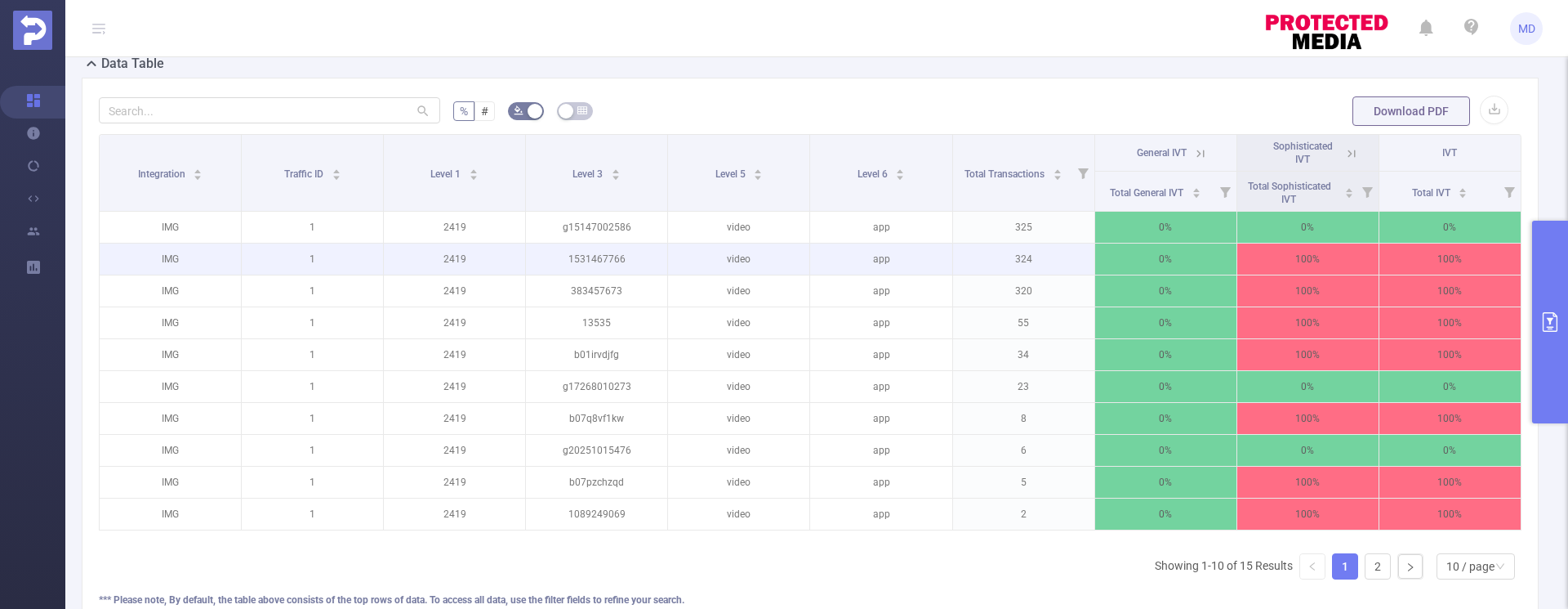
scroll to position [461, 0]
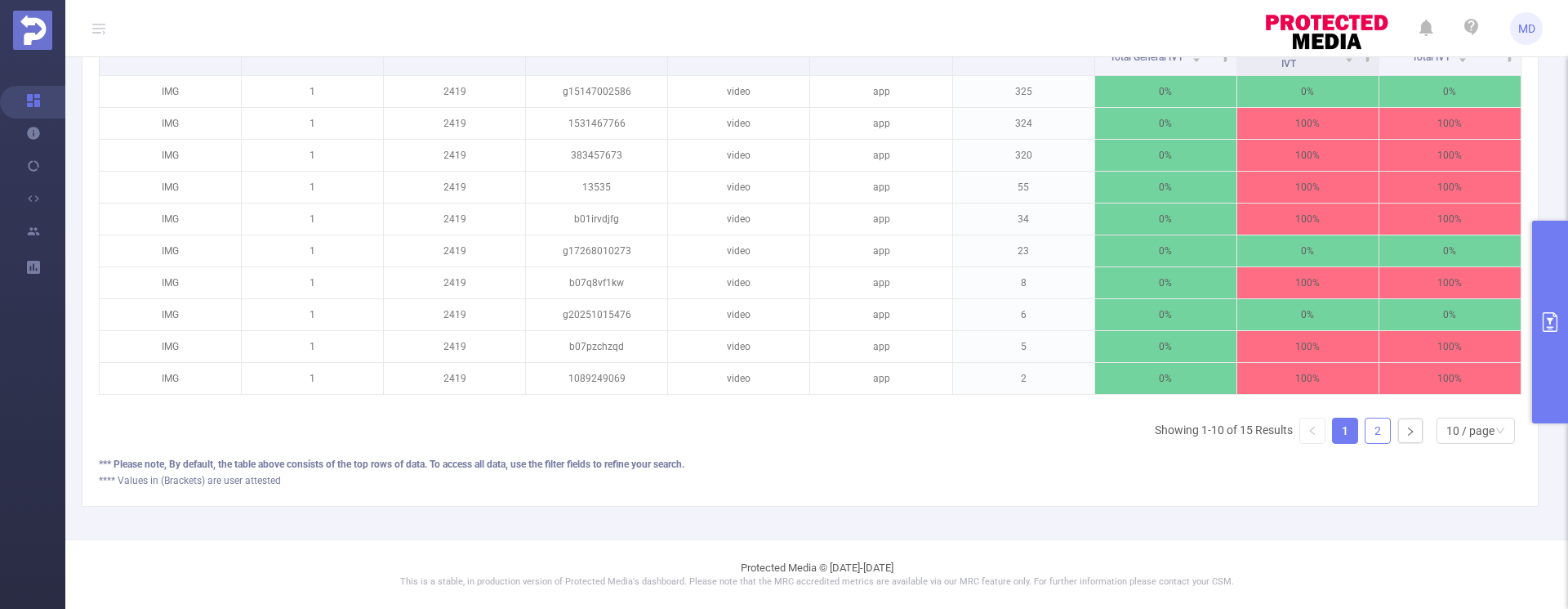
click at [1368, 433] on link "2" at bounding box center [1377, 430] width 24 height 24
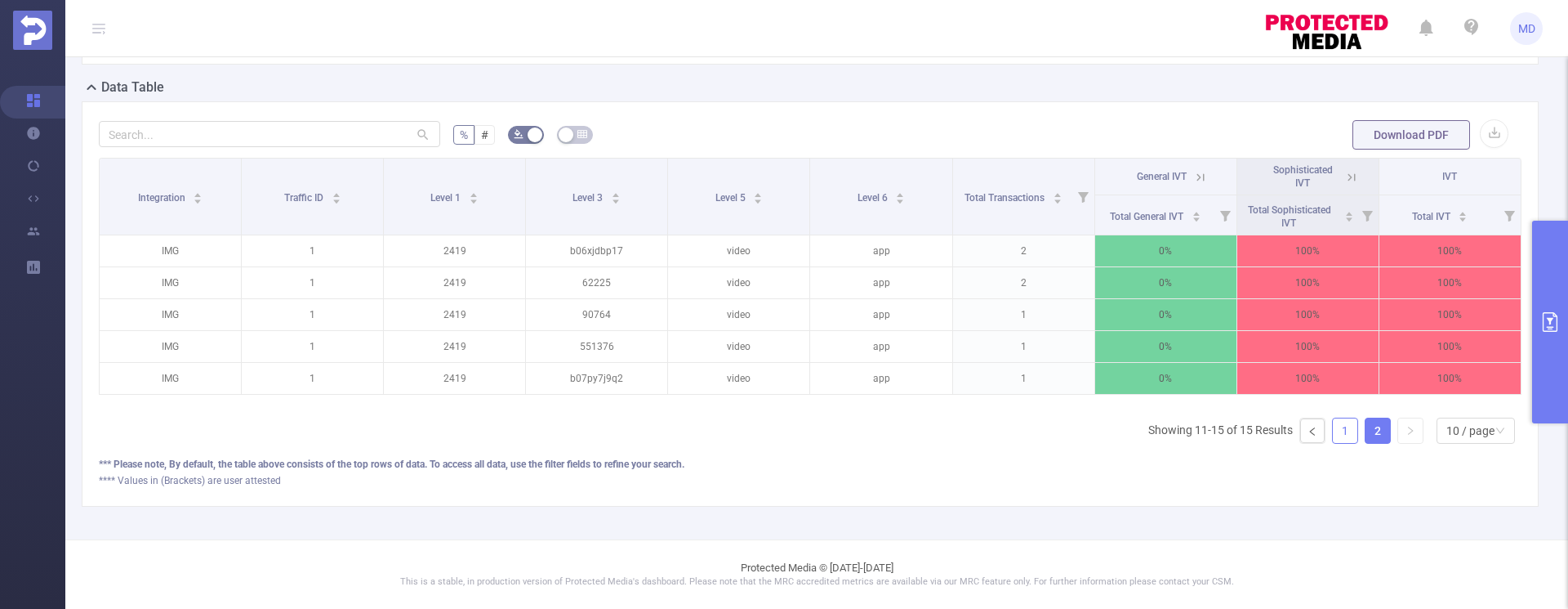
click at [1335, 437] on link "1" at bounding box center [1345, 430] width 24 height 24
